Goal: Task Accomplishment & Management: Manage account settings

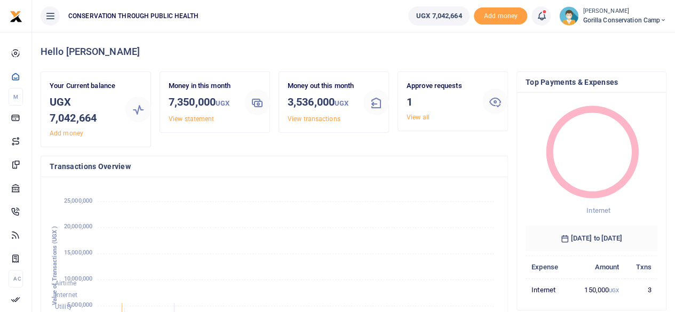
scroll to position [9, 9]
click at [413, 120] on link "View all" at bounding box center [418, 117] width 23 height 7
click at [413, 119] on link "View all" at bounding box center [418, 117] width 23 height 7
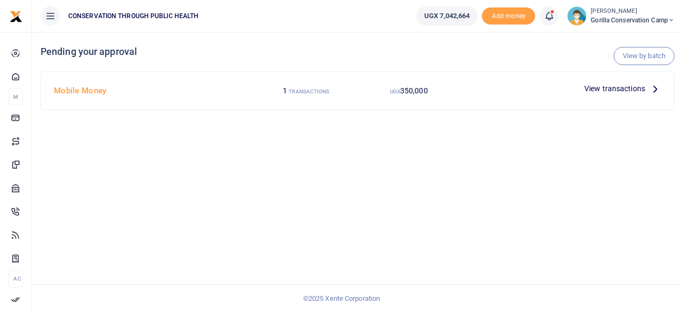
click at [645, 90] on span "View transactions" at bounding box center [614, 89] width 61 height 12
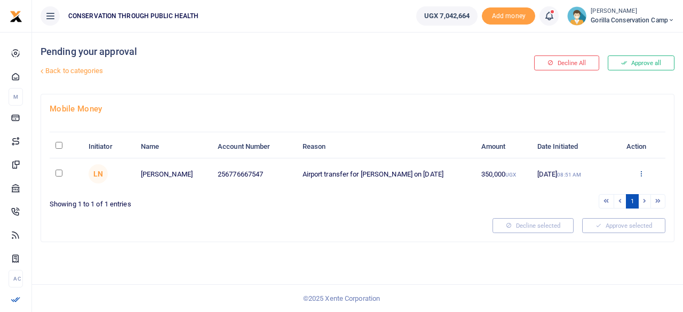
click at [640, 171] on icon at bounding box center [641, 173] width 7 height 7
click at [598, 192] on link "Approve" at bounding box center [602, 191] width 84 height 15
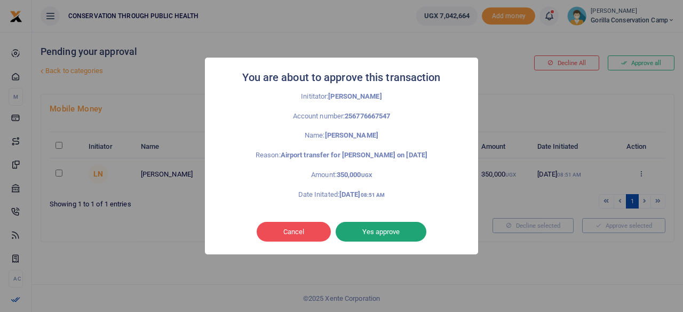
click at [369, 226] on button "Yes approve" at bounding box center [381, 232] width 91 height 20
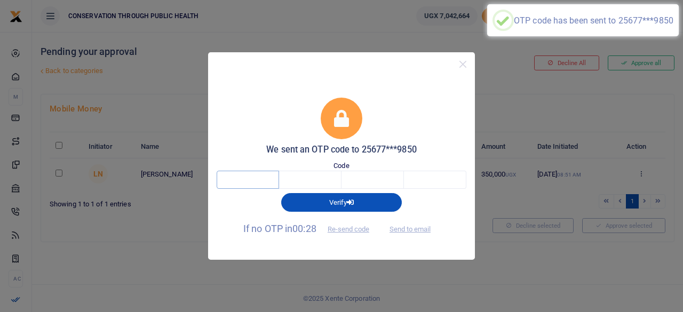
click at [257, 182] on input "text" at bounding box center [248, 180] width 62 height 18
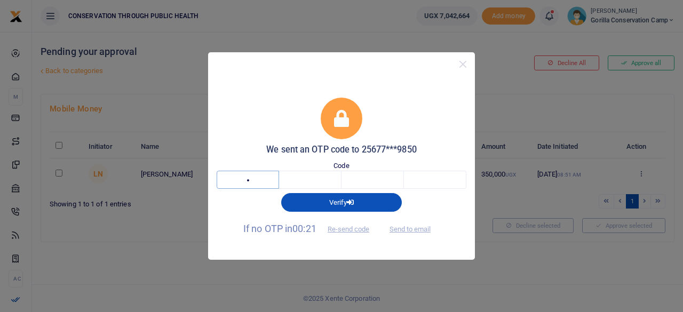
type input "1"
type input "8"
type input "9"
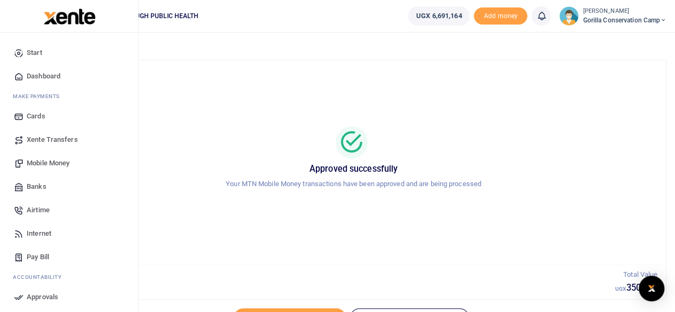
click at [34, 75] on span "Dashboard" at bounding box center [44, 76] width 34 height 11
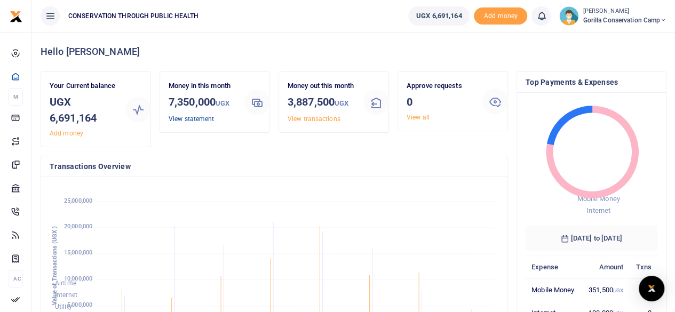
click at [176, 117] on link "View statement" at bounding box center [191, 118] width 45 height 7
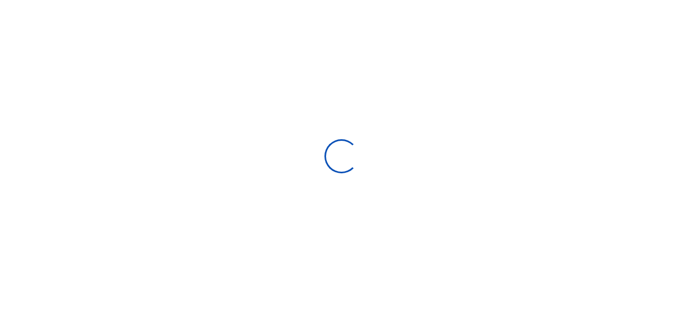
select select "ALL"
type input "[DATE] - [DATE]"
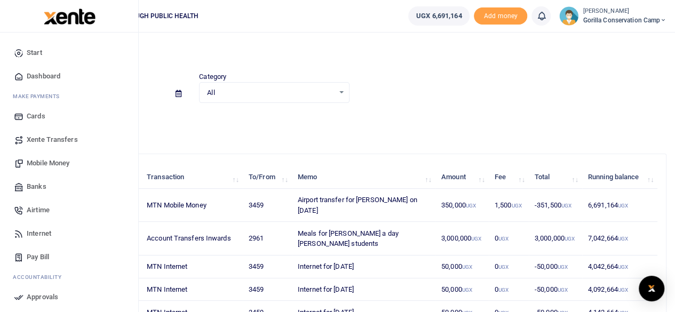
click at [38, 77] on span "Dashboard" at bounding box center [44, 76] width 34 height 11
